Goal: Task Accomplishment & Management: Use online tool/utility

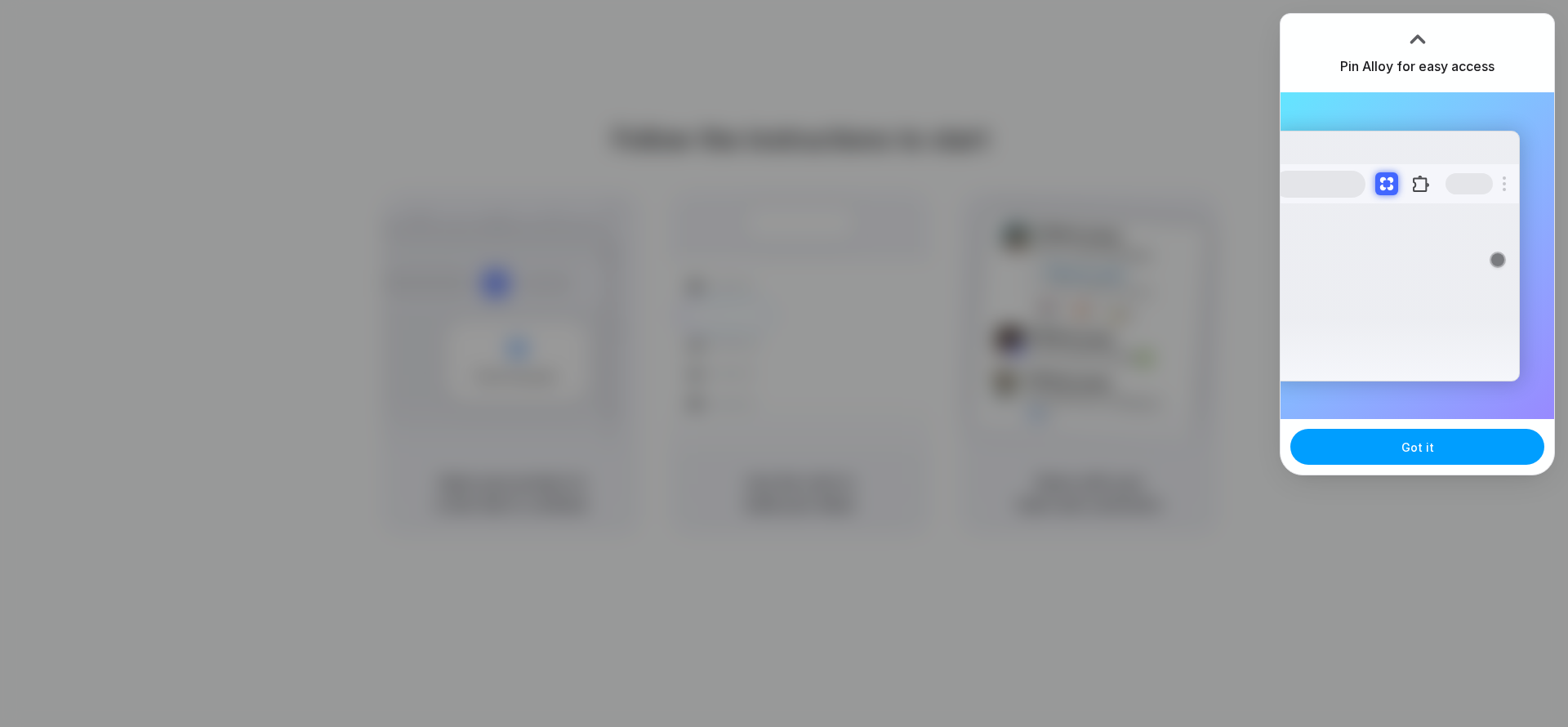
click at [1419, 454] on span "Got it" at bounding box center [1418, 447] width 33 height 17
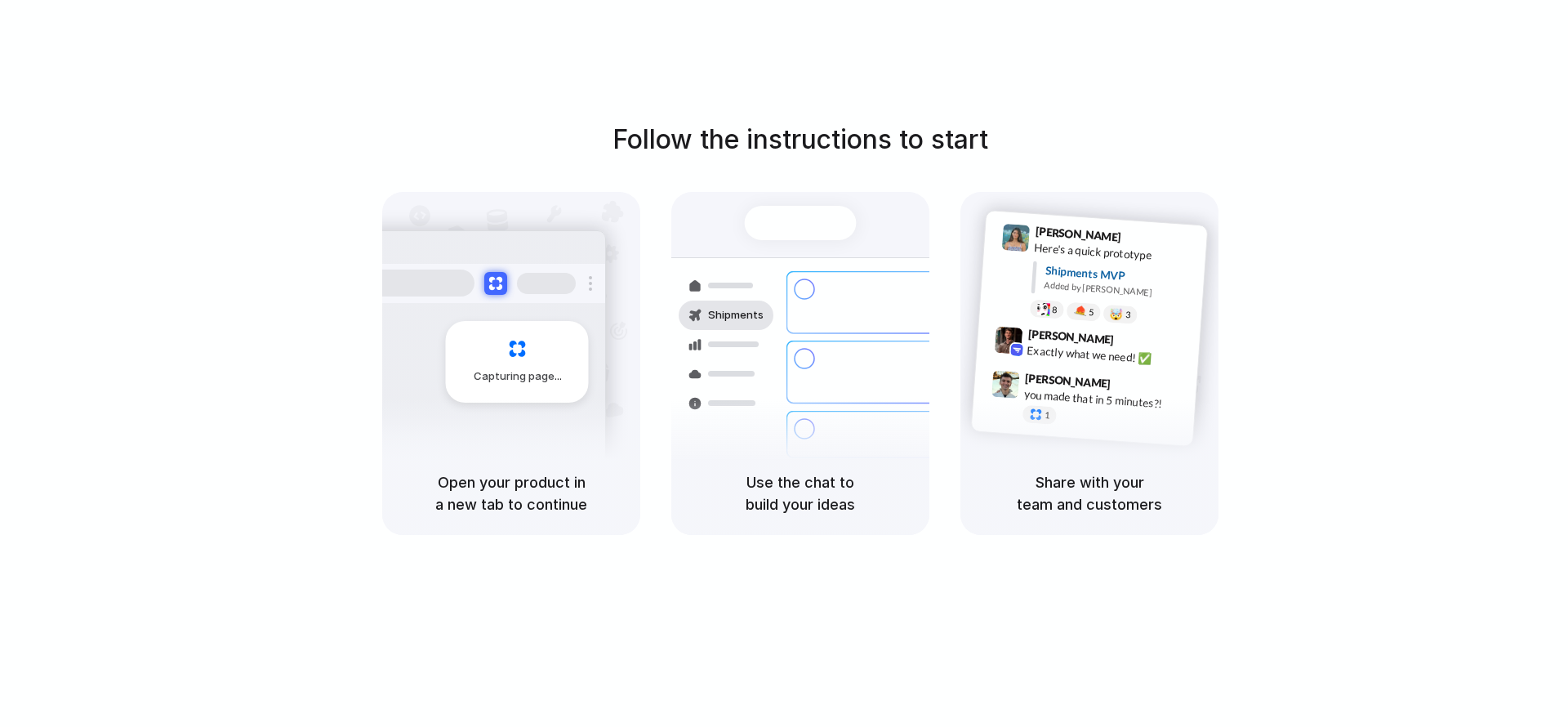
click at [483, 322] on div "Capturing page" at bounding box center [517, 361] width 143 height 81
click at [485, 323] on div "Capturing page" at bounding box center [517, 361] width 143 height 81
click at [635, 331] on div "Capturing page" at bounding box center [511, 322] width 258 height 260
click at [1414, 92] on div "Follow the instructions to start Capturing page Open your product in a new tab …" at bounding box center [800, 380] width 1601 height 760
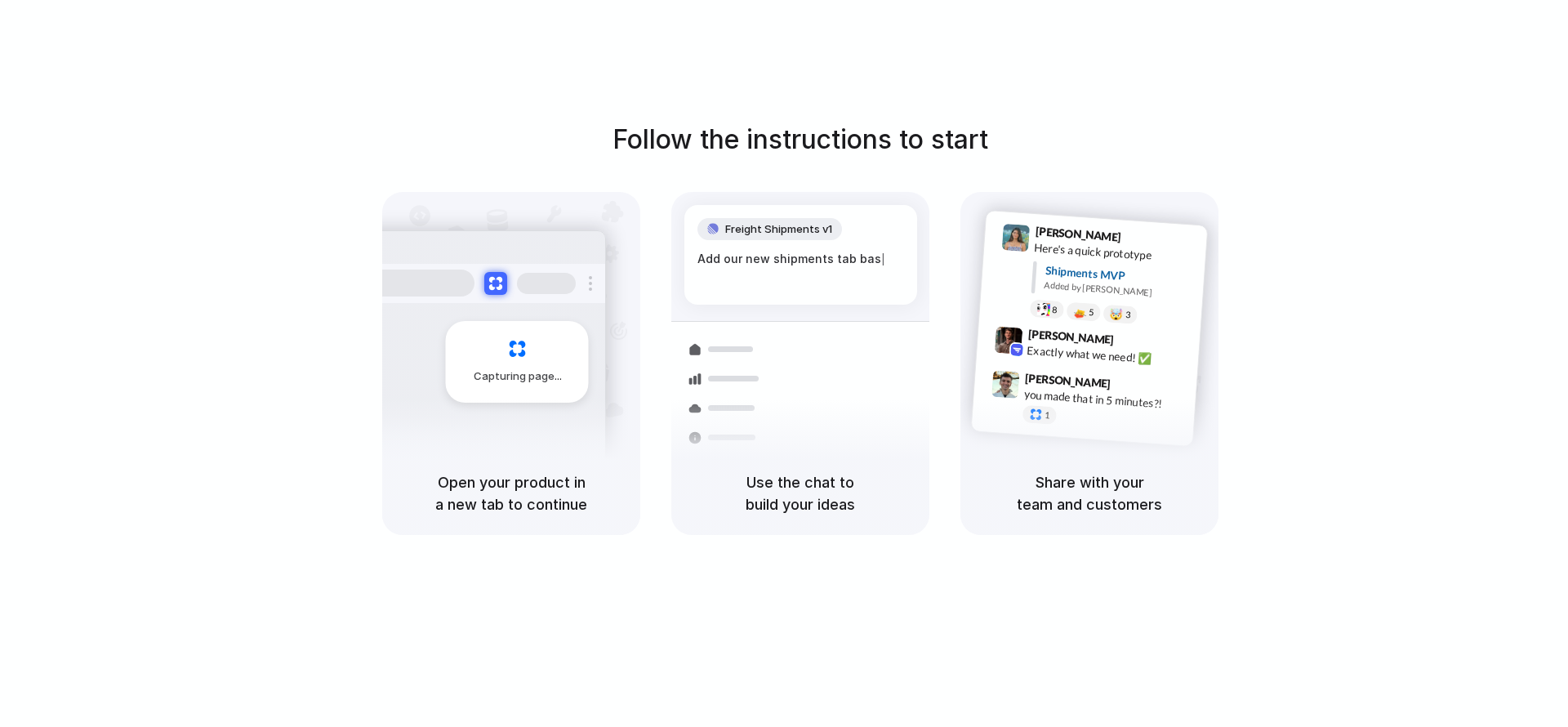
click at [784, 363] on div at bounding box center [784, 363] width 0 height 0
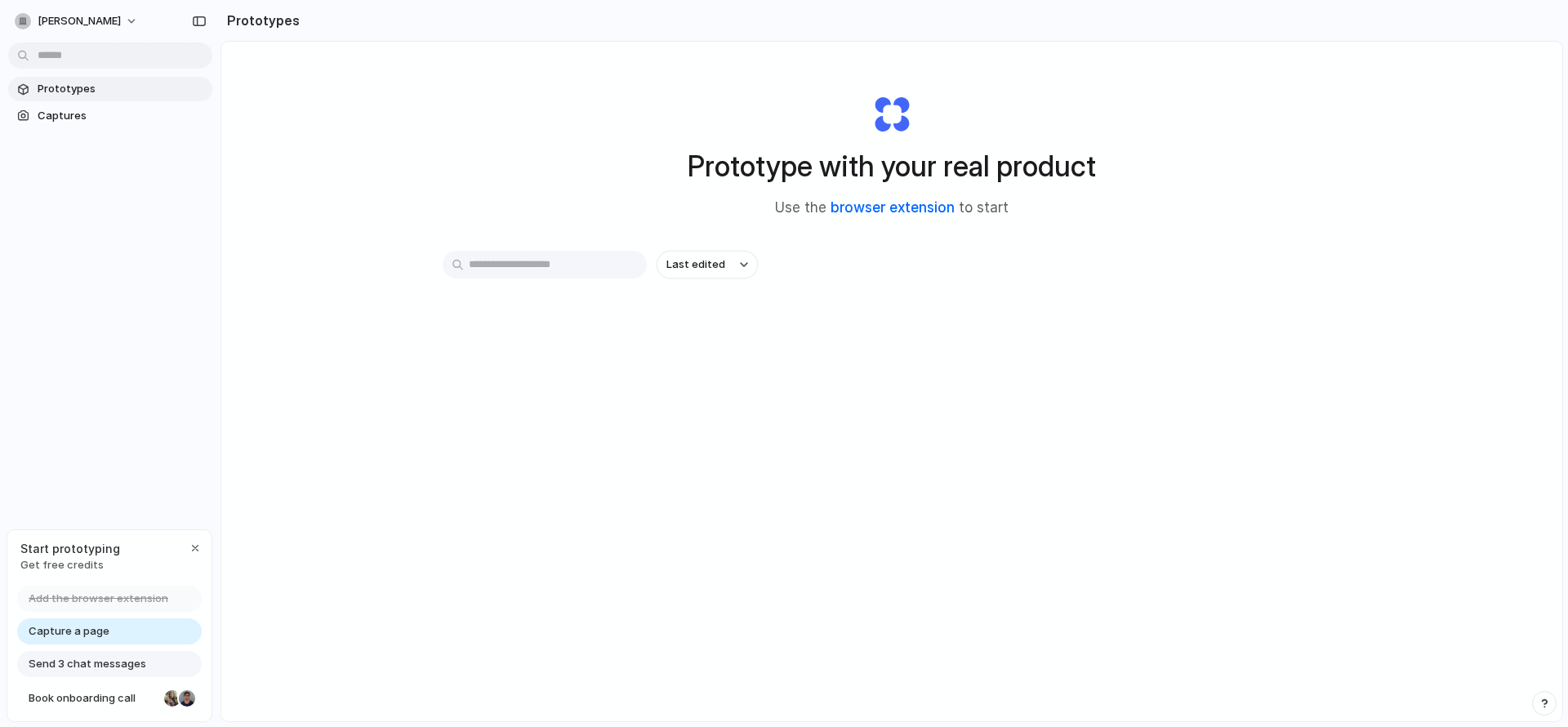
click at [935, 208] on link "browser extension" at bounding box center [892, 208] width 124 height 16
click at [78, 127] on div "Prototypes Captures" at bounding box center [110, 171] width 220 height 342
click at [78, 119] on span "Captures" at bounding box center [122, 116] width 168 height 16
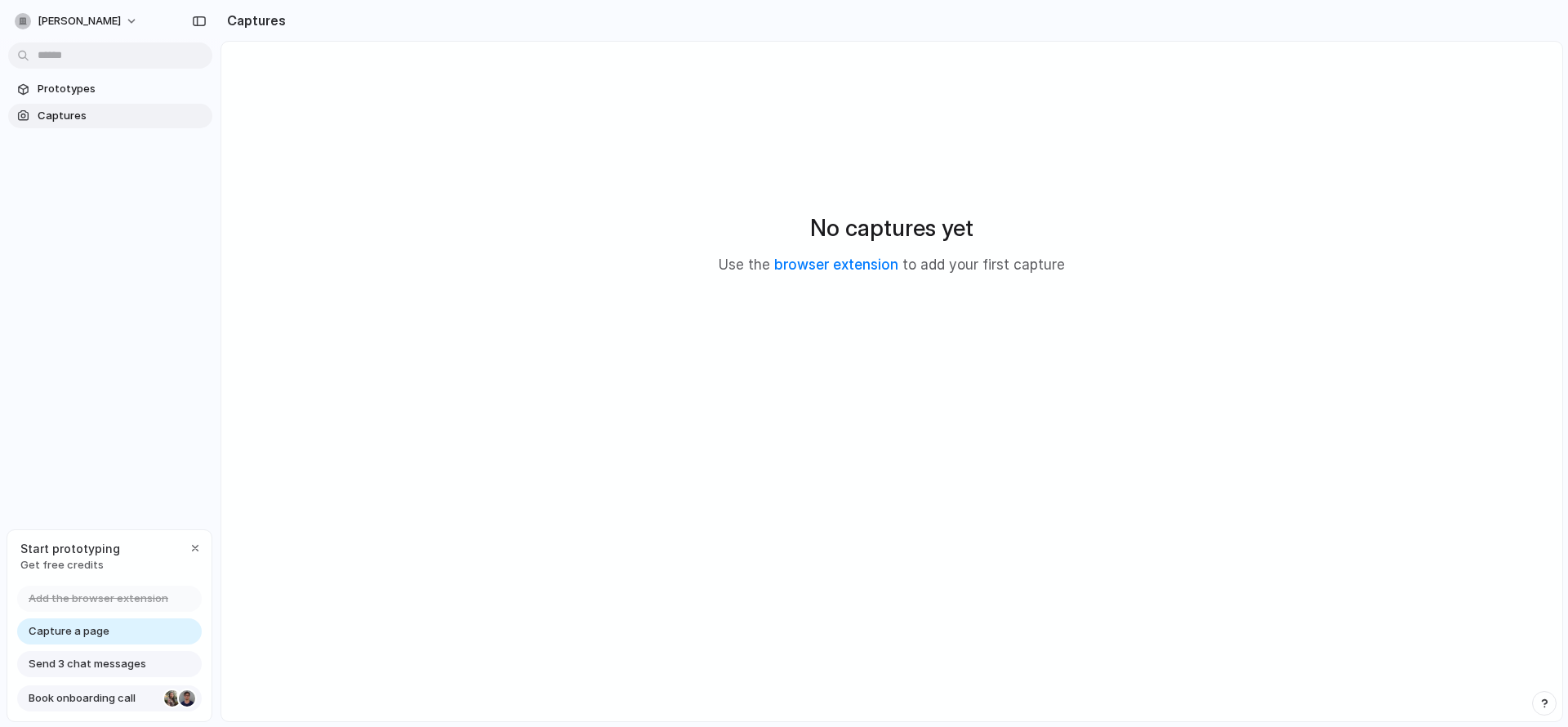
click at [111, 696] on span "Book onboarding call" at bounding box center [92, 699] width 129 height 16
click at [60, 111] on span "Captures" at bounding box center [122, 116] width 168 height 16
click at [89, 172] on span "Prototype from UPI FIR Activation" at bounding box center [122, 178] width 168 height 16
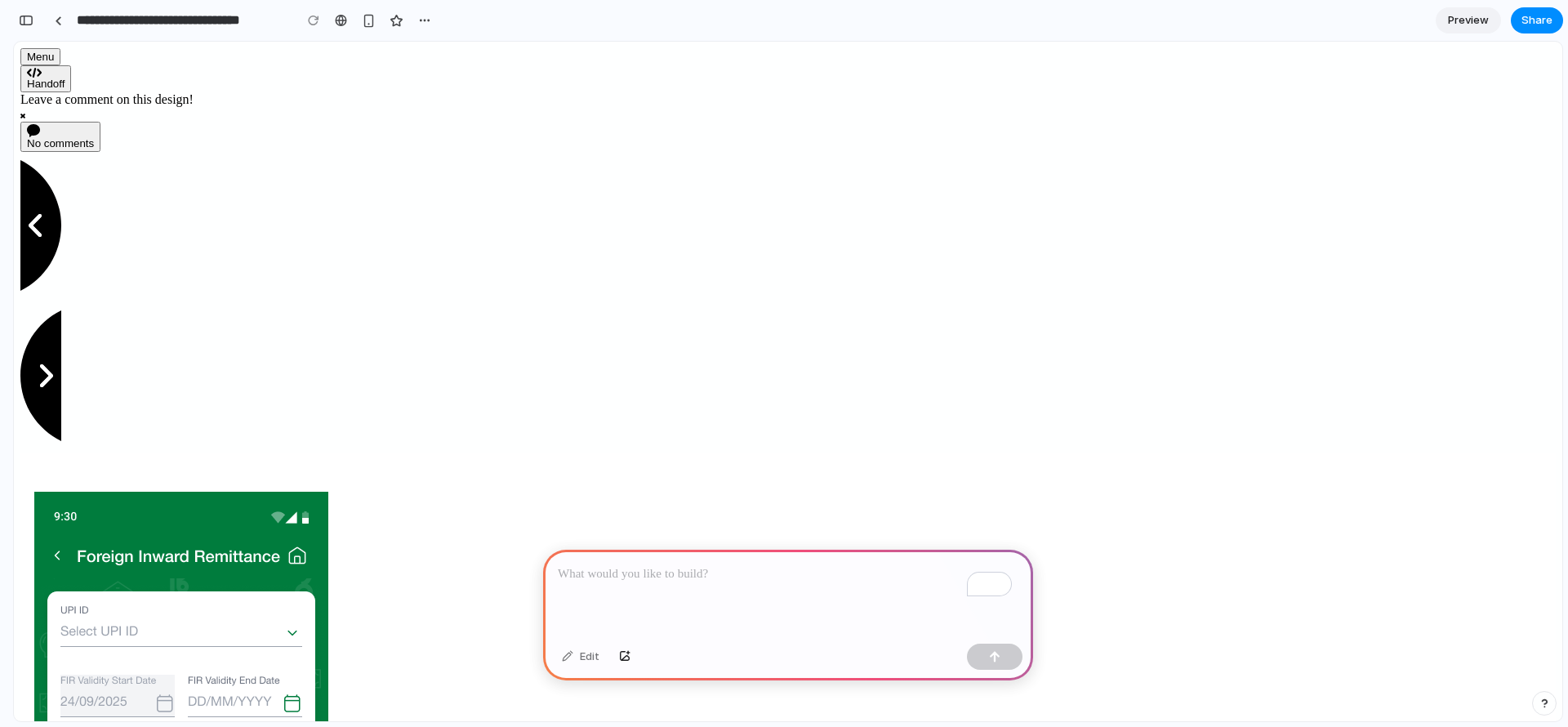
click at [660, 578] on div "To enrich screen reader interactions, please activate Accessibility in Grammarl…" at bounding box center [788, 593] width 490 height 88
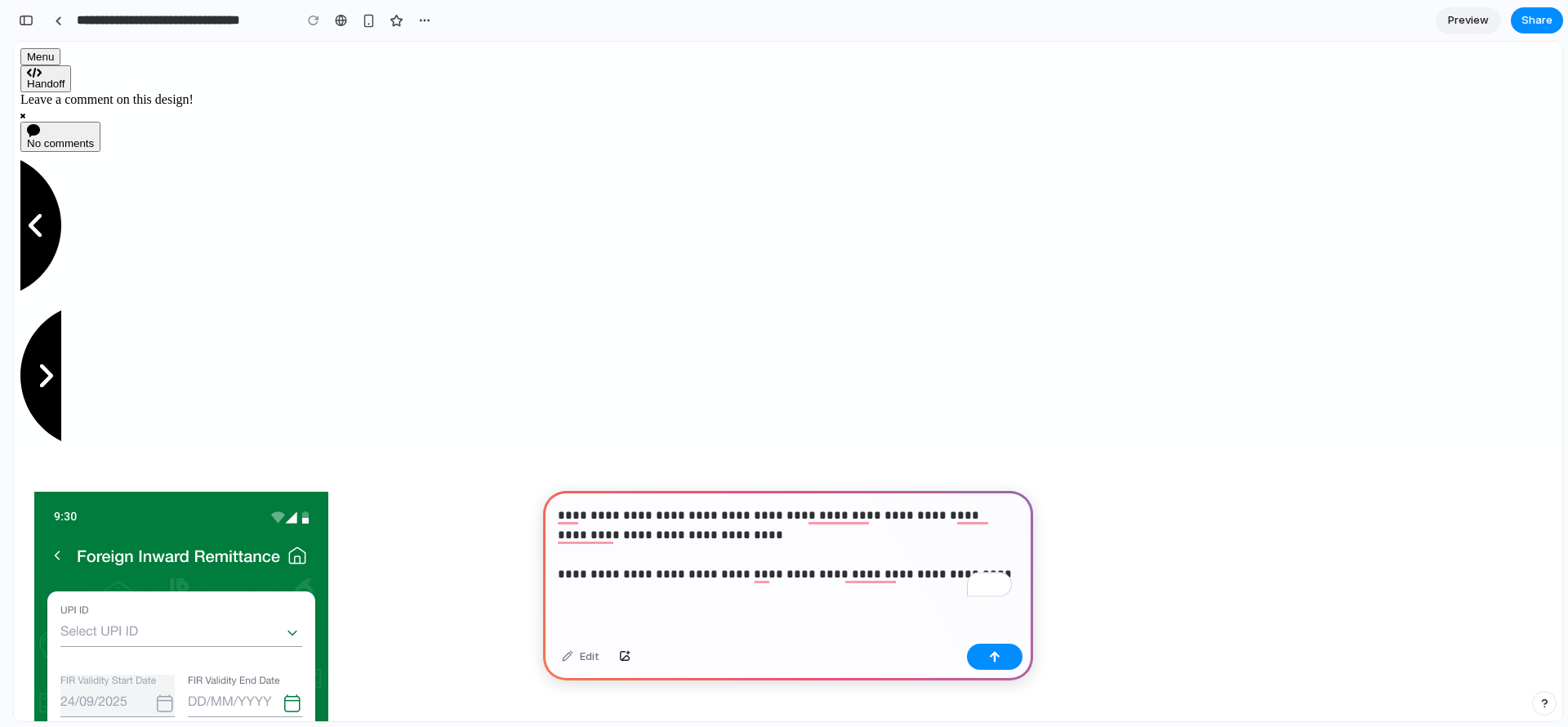
scroll to position [1, 0]
click at [741, 534] on p "**********" at bounding box center [784, 545] width 454 height 79
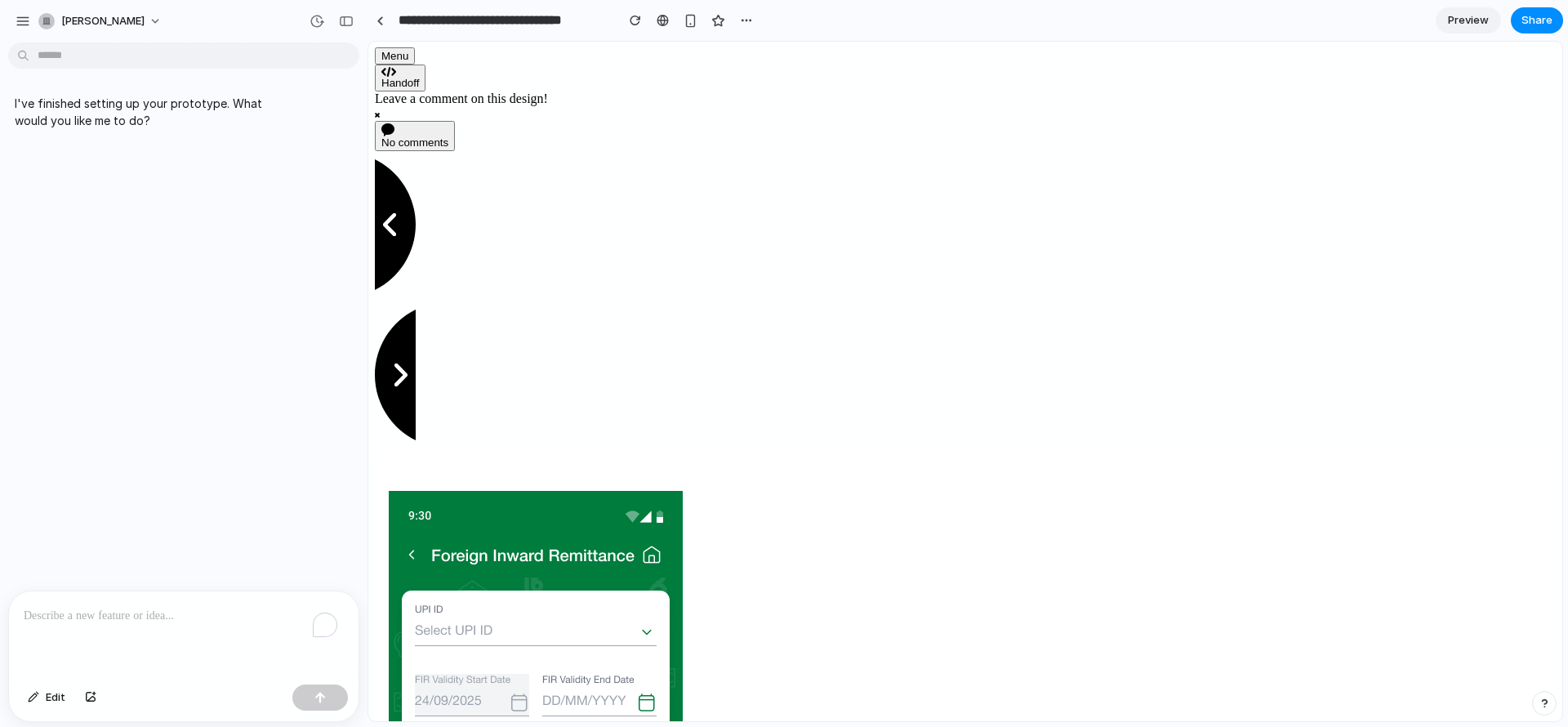
click at [180, 631] on div "To enrich screen reader interactions, please activate Accessibility in Grammarl…" at bounding box center [184, 635] width 349 height 87
click at [107, 620] on div "To enrich screen reader interactions, please activate Accessibility in Grammarl…" at bounding box center [184, 635] width 349 height 87
click at [126, 610] on p "To enrich screen reader interactions, please activate Accessibility in Grammarl…" at bounding box center [184, 615] width 320 height 19
click at [106, 104] on p "I've finished setting up your prototype. What would you like me to do?" at bounding box center [151, 112] width 272 height 35
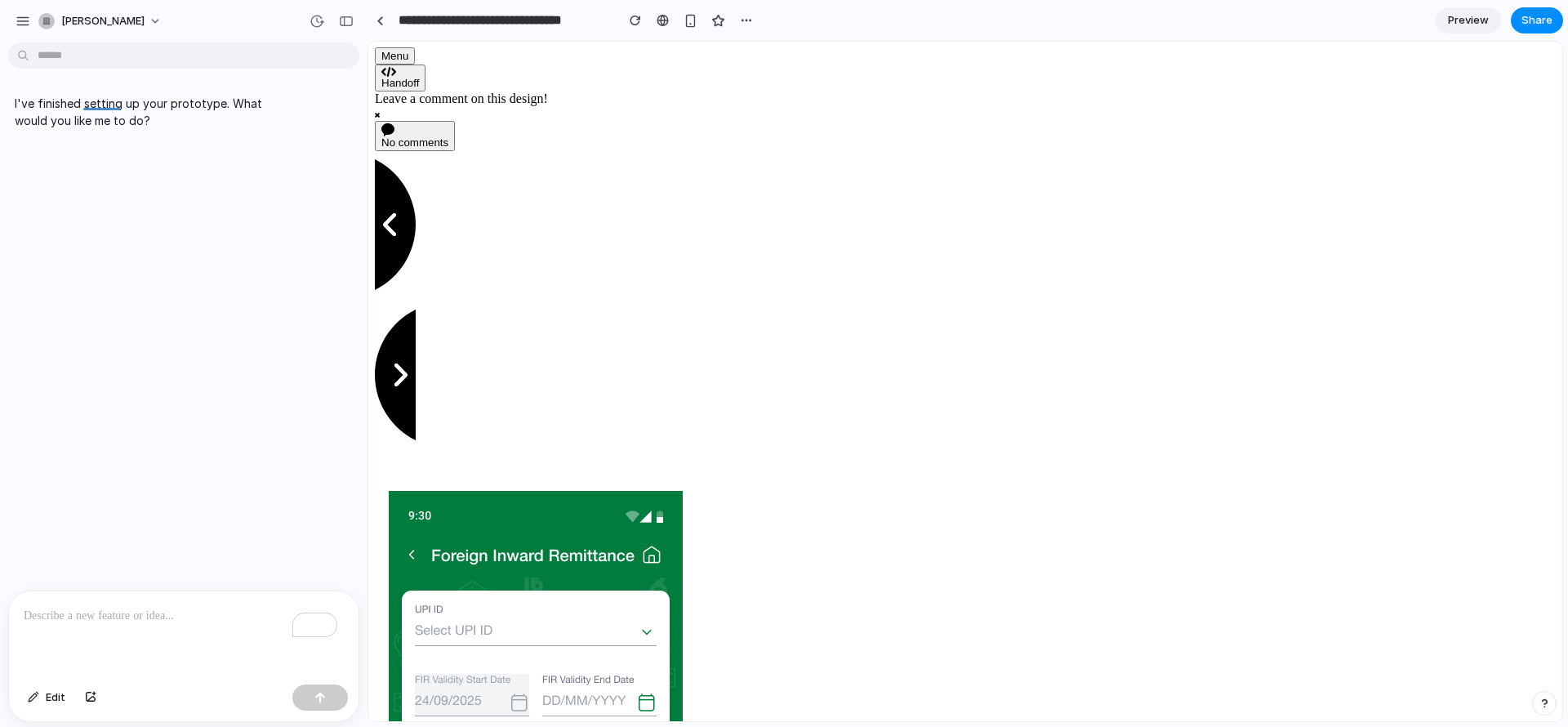
click at [112, 116] on p "I've finished setting up your prototype. What would you like me to do?" at bounding box center [151, 112] width 272 height 35
click at [115, 119] on p "I've finished setting up your prototype. What would you like me to do?" at bounding box center [151, 112] width 272 height 35
click at [119, 119] on html "**********" at bounding box center [784, 363] width 1568 height 727
click at [103, 93] on div "I've finished setting up your prototype. What would you like me to do?" at bounding box center [151, 112] width 286 height 54
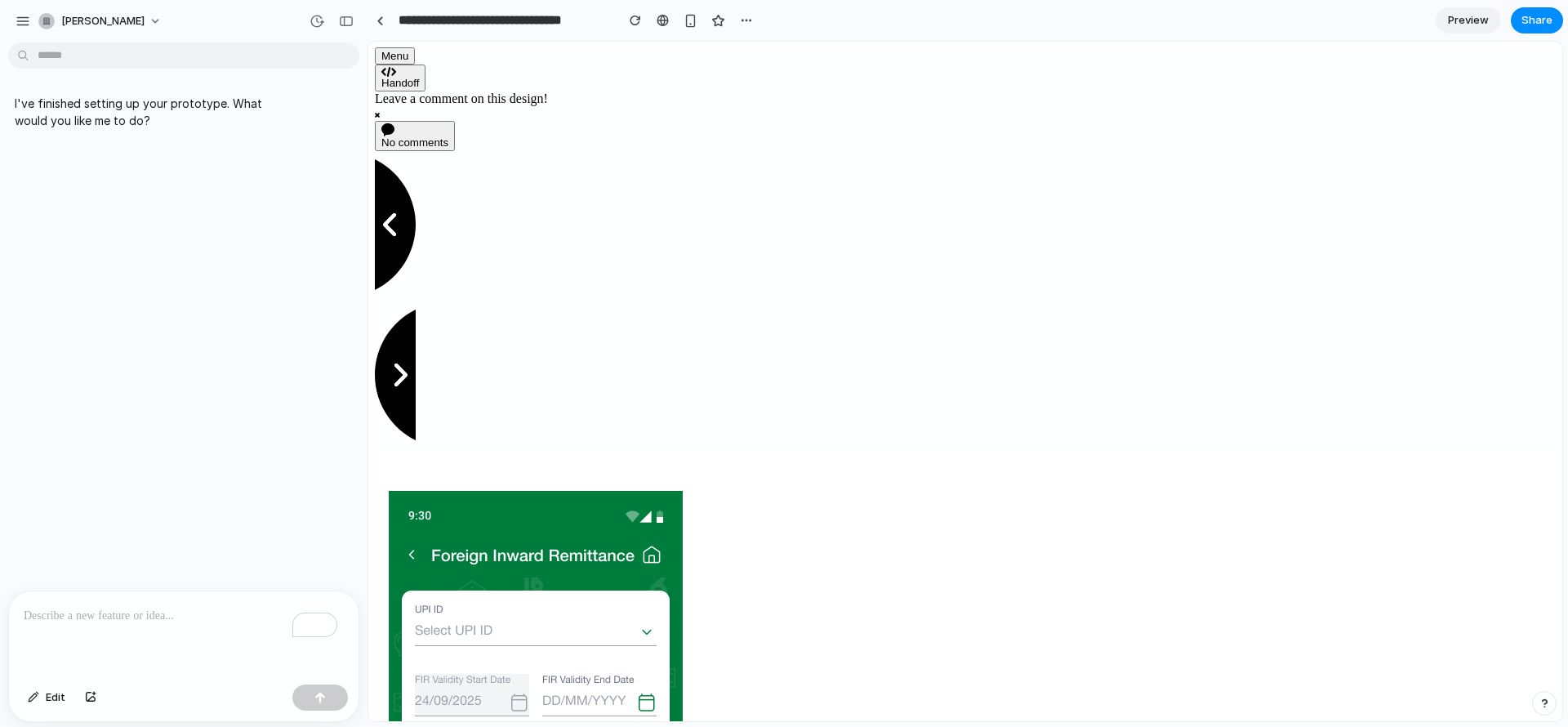
click at [127, 124] on p "I've finished setting up your prototype. What would you like me to do?" at bounding box center [151, 112] width 272 height 35
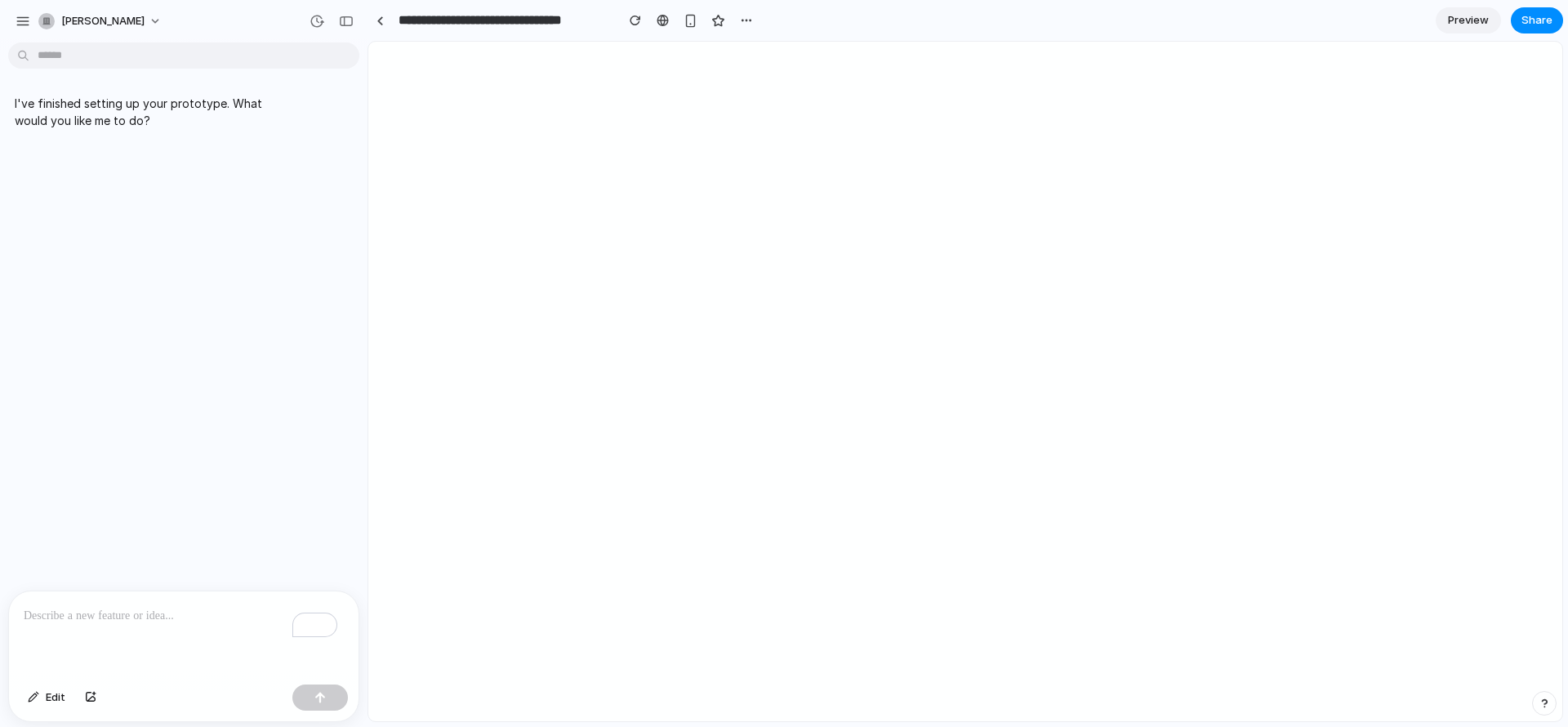
click at [1483, 23] on span "Preview" at bounding box center [1468, 20] width 41 height 16
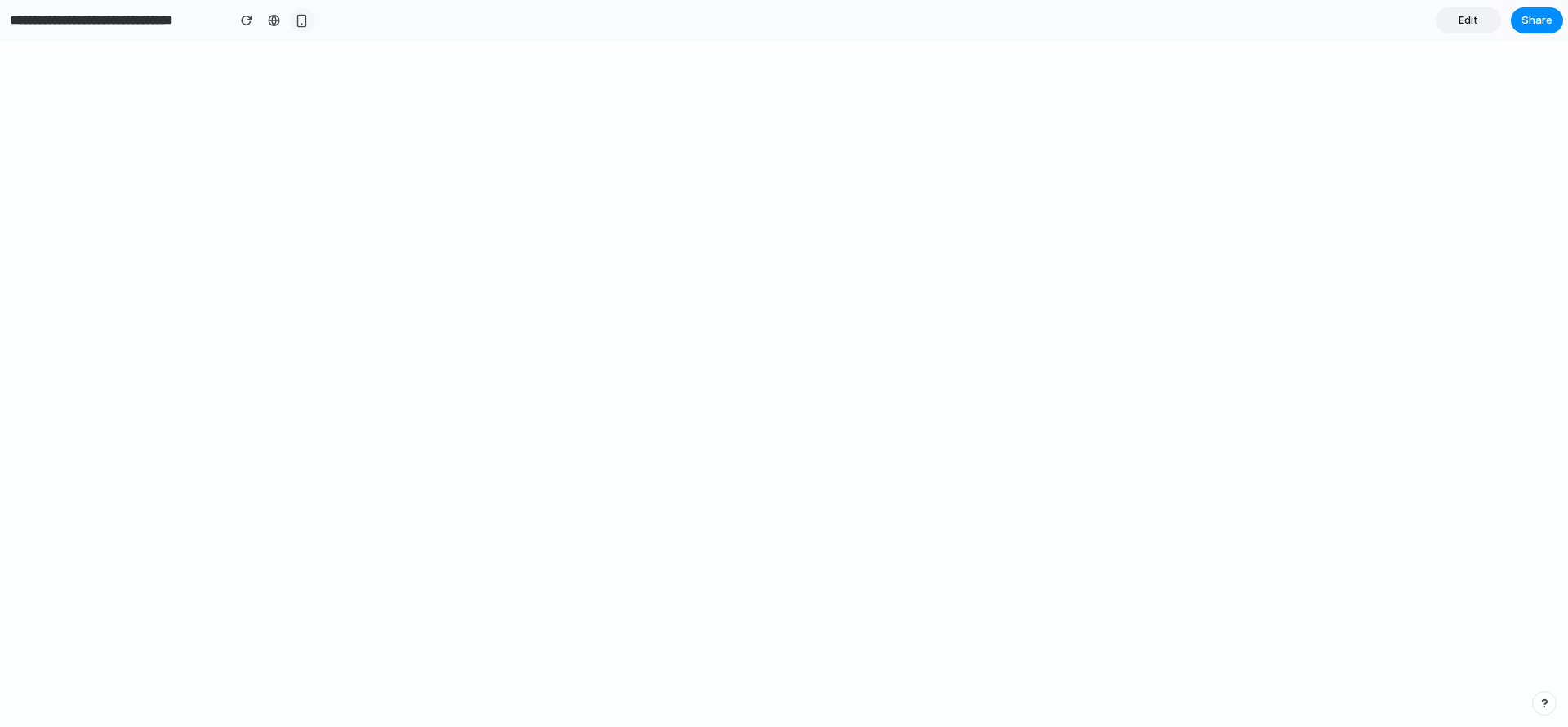
click at [301, 21] on div "button" at bounding box center [301, 20] width 14 height 14
click at [269, 24] on div at bounding box center [273, 20] width 12 height 13
click at [293, 25] on button "button" at bounding box center [302, 20] width 25 height 25
click at [1446, 16] on link "Edit" at bounding box center [1467, 20] width 65 height 27
